Goal: Find specific page/section

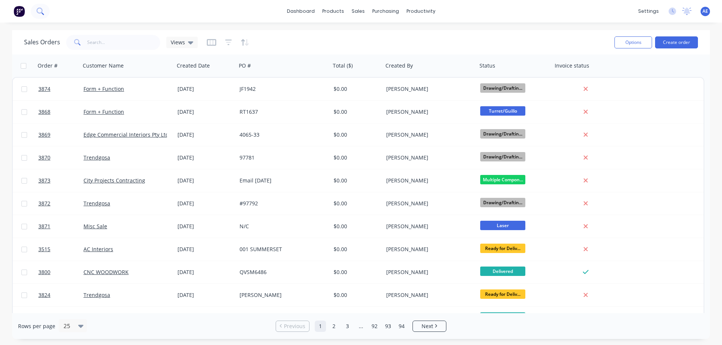
click at [37, 13] on icon at bounding box center [39, 11] width 7 height 7
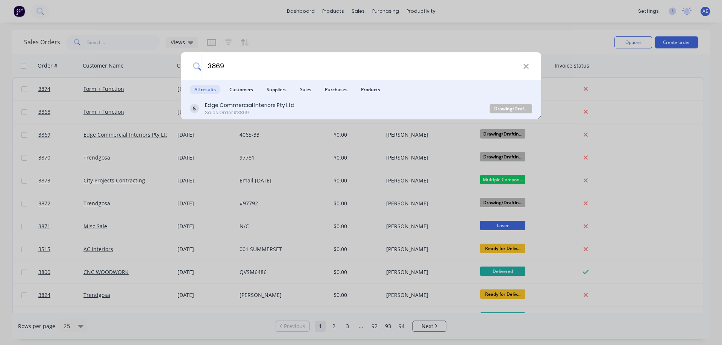
type input "3869"
click at [236, 109] on div "Sales Order #3869" at bounding box center [249, 112] width 89 height 7
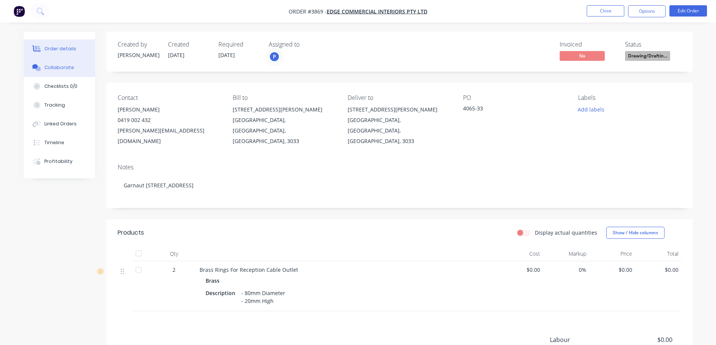
click at [56, 70] on div "Collaborate" at bounding box center [59, 67] width 30 height 7
